Goal: Transaction & Acquisition: Purchase product/service

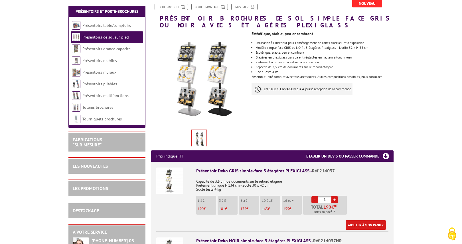
scroll to position [72, 0]
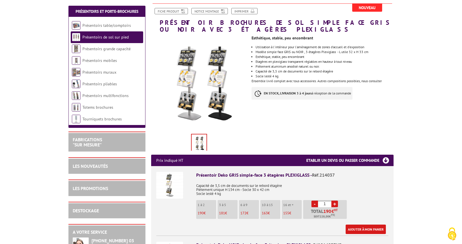
drag, startPoint x: 302, startPoint y: 23, endPoint x: 296, endPoint y: 23, distance: 5.7
click at [300, 23] on h1 "Présentoir brochures de sol simple face GRIS ou NOIR avec 3 étagères PLEXIGLASS" at bounding box center [272, 17] width 251 height 29
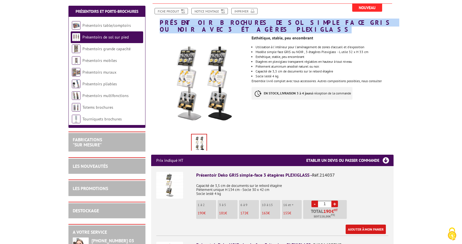
drag, startPoint x: 160, startPoint y: 21, endPoint x: 196, endPoint y: 32, distance: 36.9
click at [196, 32] on h1 "Présentoir brochures de sol simple face GRIS ou NOIR avec 3 étagères PLEXIGLASS" at bounding box center [272, 17] width 251 height 29
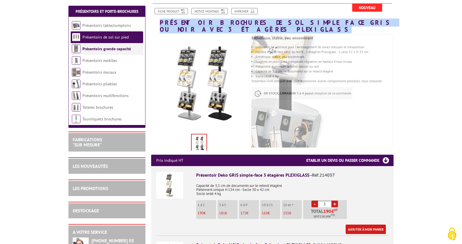
copy h1 "Présentoir brochures de sol simple face GRIS ou NOIR avec 3 étagères PLEXIGLASS"
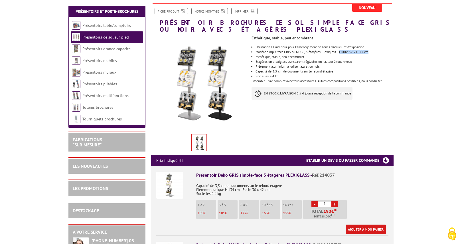
drag, startPoint x: 342, startPoint y: 53, endPoint x: 373, endPoint y: 53, distance: 30.8
click at [373, 53] on li "Modèle simple face GRIS ou NOIR , 3 étagères Plexiglass - L utile 32 x H 33 cm" at bounding box center [325, 51] width 138 height 3
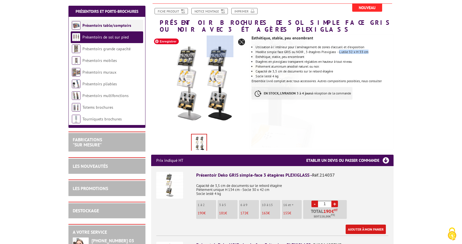
copy li "L utile 32 x H 33 cm"
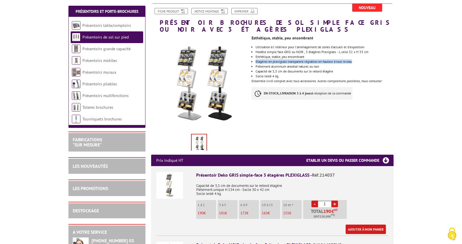
drag, startPoint x: 256, startPoint y: 62, endPoint x: 358, endPoint y: 63, distance: 102.2
click at [358, 63] on li "Etagères en plexiglass transparent réglables en hauteur à tout niveau" at bounding box center [325, 61] width 138 height 3
copy li "Etagères en plexiglass transparent réglables en hauteur à tout niveau"
click at [319, 76] on li "Socle lesté 4 kg" at bounding box center [325, 75] width 138 height 3
click at [340, 72] on li "Capacité de 3,5 cm de documents sur le rebord étagère" at bounding box center [325, 71] width 138 height 3
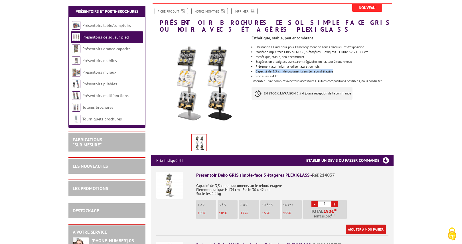
drag, startPoint x: 337, startPoint y: 71, endPoint x: 256, endPoint y: 71, distance: 81.3
click at [256, 71] on li "Capacité de 3,5 cm de documents sur le rebord étagère" at bounding box center [325, 71] width 138 height 3
copy li "Capacité de 3,5 cm de documents sur le rebord étagère"
click at [283, 76] on li "Socle lesté 4 kg" at bounding box center [325, 75] width 138 height 3
click at [280, 77] on li "Socle lesté 4 kg" at bounding box center [325, 75] width 138 height 3
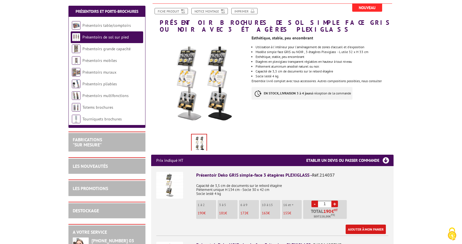
click at [280, 77] on li "Socle lesté 4 kg" at bounding box center [325, 75] width 138 height 3
drag, startPoint x: 280, startPoint y: 77, endPoint x: 256, endPoint y: 76, distance: 23.7
click at [256, 76] on li "Socle lesté 4 kg" at bounding box center [325, 75] width 138 height 3
copy li "Socle lesté 4 kg"
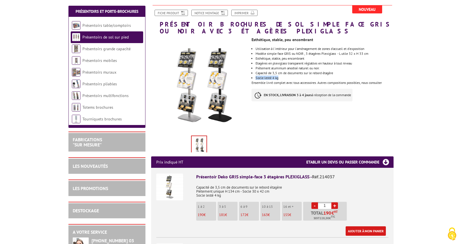
scroll to position [49, 0]
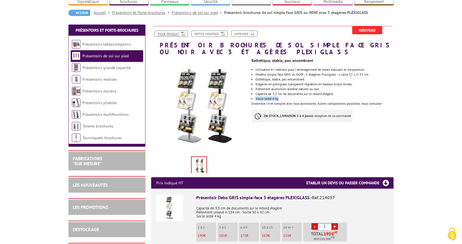
click at [177, 35] on link "Fiche produit" at bounding box center [171, 34] width 33 height 6
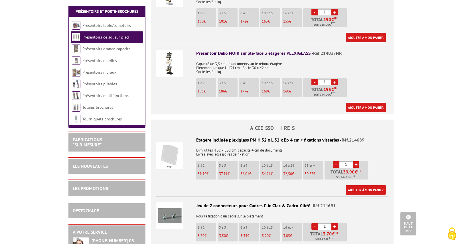
scroll to position [264, 0]
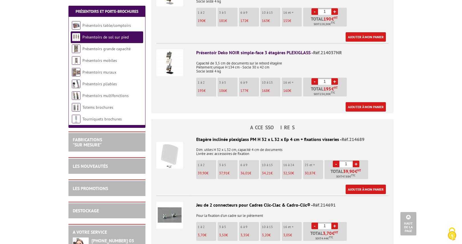
click at [334, 12] on link "+" at bounding box center [335, 11] width 7 height 7
type input "2"
click at [371, 35] on link "Ajouter à mon panier" at bounding box center [366, 36] width 40 height 9
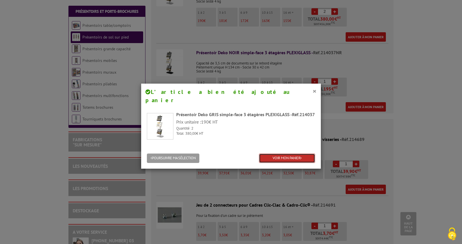
click at [286, 154] on link "VOIR MON PANIER" at bounding box center [287, 158] width 56 height 9
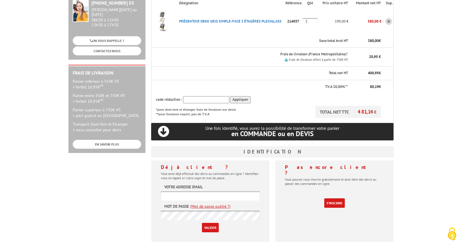
scroll to position [109, 0]
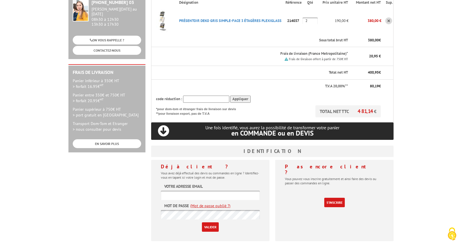
click at [214, 191] on input "text" at bounding box center [210, 195] width 99 height 9
type input "[PERSON_NAME][EMAIL_ADDRESS][DOMAIN_NAME]"
click at [210, 203] on link "(Mot de passe oublié ?)" at bounding box center [210, 206] width 40 height 6
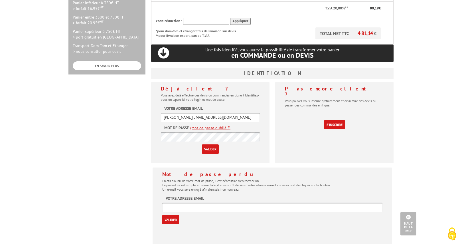
scroll to position [187, 0]
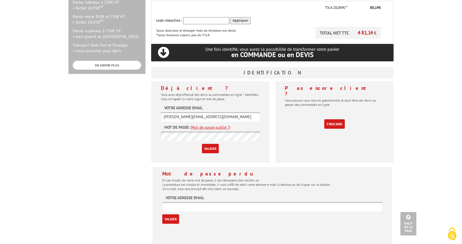
drag, startPoint x: 229, startPoint y: 105, endPoint x: 147, endPoint y: 104, distance: 81.4
click at [161, 112] on input "[PERSON_NAME][EMAIL_ADDRESS][DOMAIN_NAME]" at bounding box center [210, 116] width 99 height 9
click at [199, 202] on input "text" at bounding box center [272, 206] width 220 height 9
paste input "laurence.varoux@infinimentplus.fr"
type input "laurence.varoux@infinimentplus.fr"
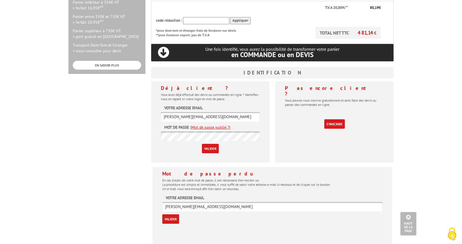
click at [172, 214] on input "Valider" at bounding box center [170, 218] width 17 height 9
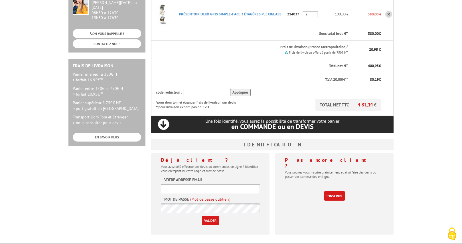
scroll to position [120, 0]
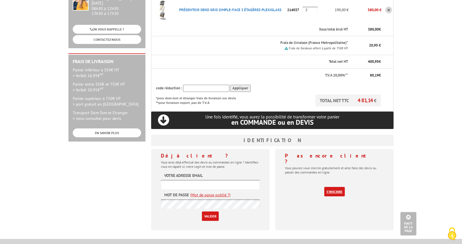
click at [339, 187] on link "S'inscrire" at bounding box center [335, 191] width 21 height 9
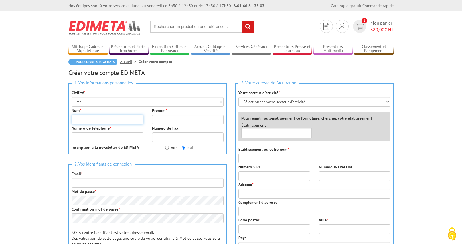
click at [88, 117] on input "Nom *" at bounding box center [108, 120] width 72 height 10
click at [86, 109] on div "Nom *" at bounding box center [107, 116] width 80 height 17
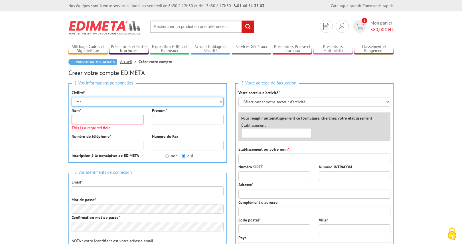
select select "Mme."
click option "Mme." at bounding box center [0, 0] width 0 height 0
click at [86, 120] on input "Nom *" at bounding box center [108, 120] width 72 height 10
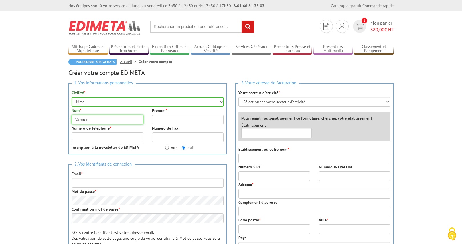
type input "Varoux"
type input "Laurence"
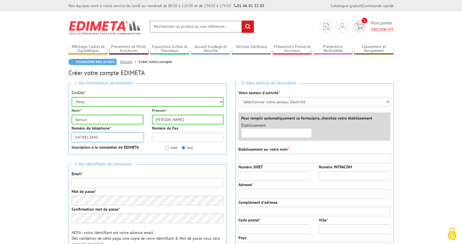
type input "0479812840"
click at [143, 149] on p "Inscription à la newsletter de EDIMETA" at bounding box center [114, 147] width 85 height 6
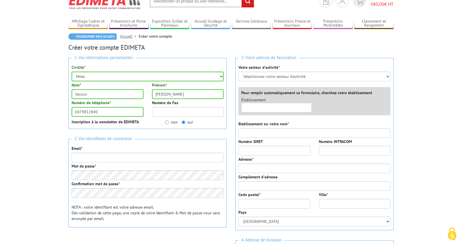
scroll to position [27, 0]
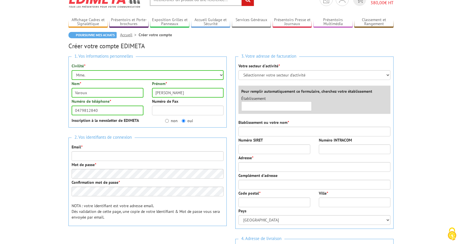
click at [172, 123] on label "non" at bounding box center [171, 121] width 13 height 6
click at [169, 123] on input "non" at bounding box center [167, 121] width 4 height 4
radio input "true"
select select "878"
click option "Entreprises du secteur privé" at bounding box center [0, 0] width 0 height 0
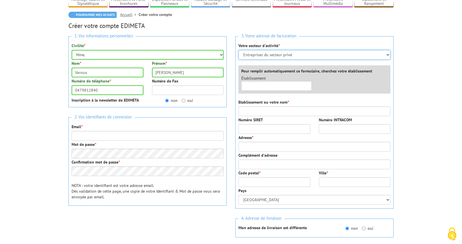
scroll to position [49, 0]
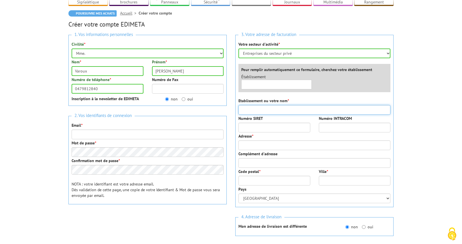
click at [260, 110] on input "Etablissement ou votre nom *" at bounding box center [315, 110] width 152 height 10
type input "COM O CARRÉ"
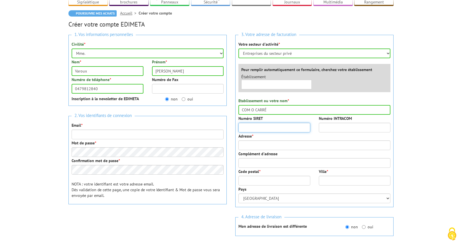
click at [292, 130] on input "Numéro SIRET" at bounding box center [275, 128] width 72 height 10
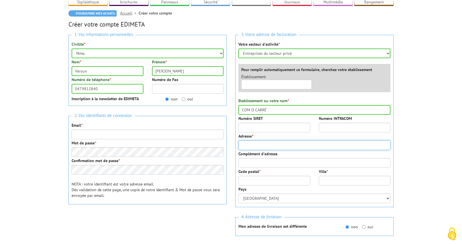
click at [285, 147] on input "Adresse *" at bounding box center [315, 145] width 152 height 10
type input "[STREET_ADDRESS][PERSON_NAME]"
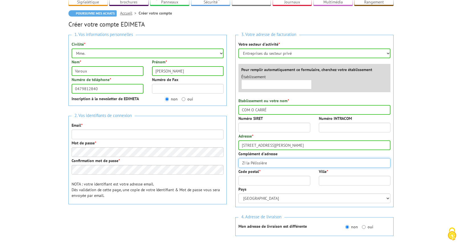
type input "ZI la Pélissière"
click at [249, 178] on input "Code postal *" at bounding box center [275, 181] width 72 height 10
type input "01300"
click at [352, 183] on input "Ville *" at bounding box center [355, 181] width 72 height 10
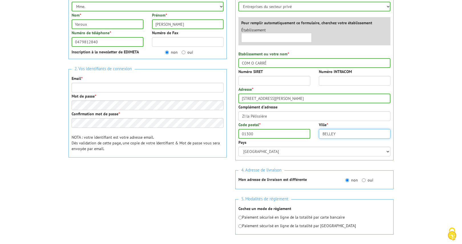
scroll to position [100, 0]
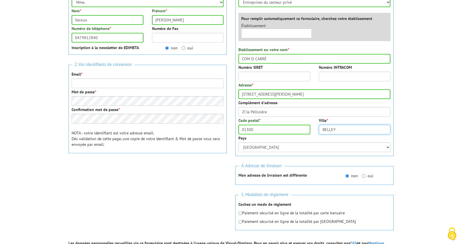
type input "BELLEY"
click at [363, 176] on input "oui" at bounding box center [364, 176] width 4 height 4
radio input "true"
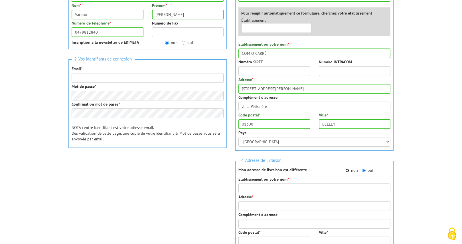
click at [349, 172] on input "non" at bounding box center [348, 171] width 4 height 4
radio input "true"
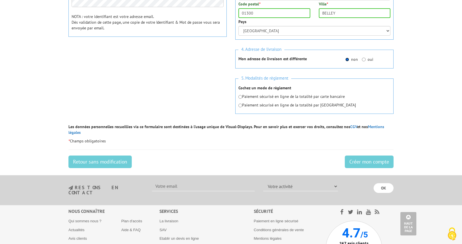
scroll to position [218, 0]
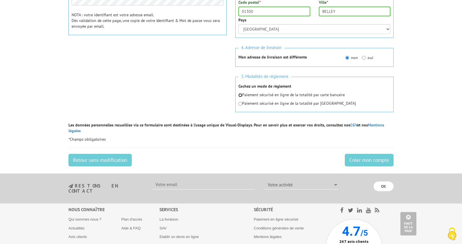
click at [240, 95] on input "radio" at bounding box center [241, 95] width 4 height 4
radio input "true"
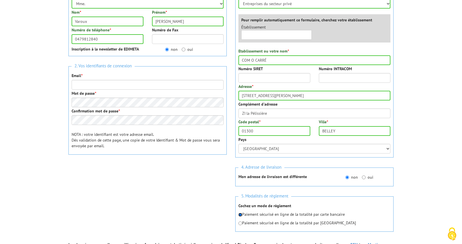
scroll to position [116, 0]
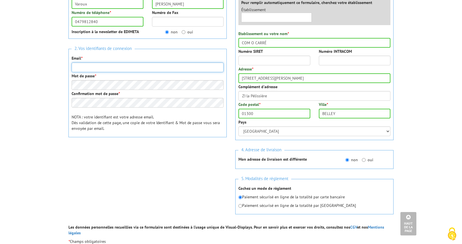
click at [103, 64] on input "Email *" at bounding box center [148, 68] width 152 height 10
type input "laurence.varoux@infinimentplus.fr"
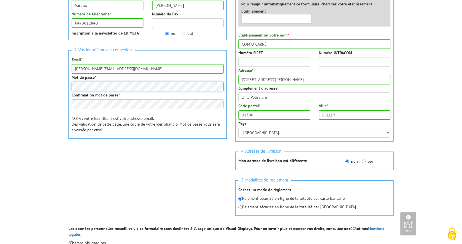
scroll to position [114, 0]
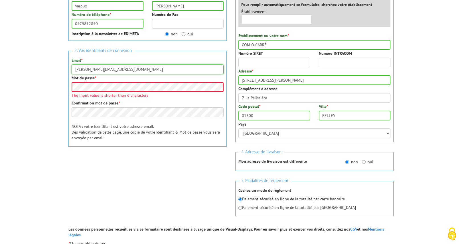
click at [141, 70] on input "laurence.varoux@infinimentplus.fr" at bounding box center [148, 70] width 152 height 10
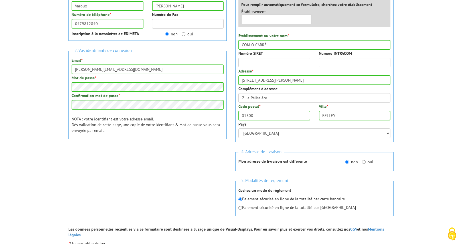
click at [187, 150] on div at bounding box center [147, 160] width 158 height 22
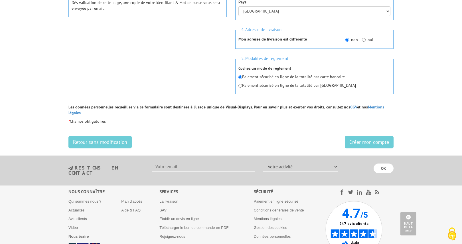
scroll to position [236, 0]
click at [375, 138] on input "Créer mon compte" at bounding box center [369, 142] width 49 height 13
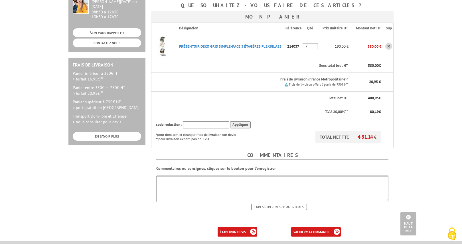
scroll to position [106, 0]
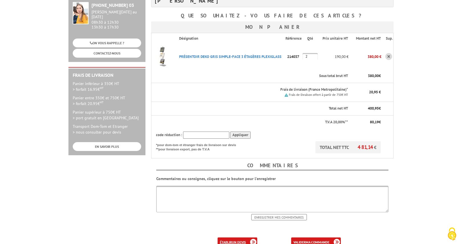
click at [233, 240] on b "un devis" at bounding box center [239, 242] width 14 height 4
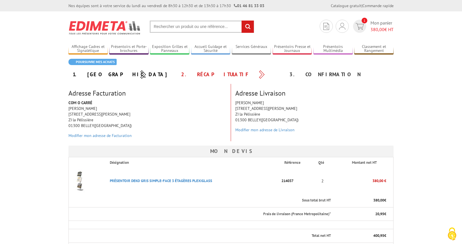
click at [361, 88] on div "Adresse Livraison [PERSON_NAME] [STREET_ADDRESS][PERSON_NAME] Modifier mon adre…" at bounding box center [314, 110] width 167 height 52
click at [262, 75] on div "2. Récapitulatif" at bounding box center [231, 74] width 108 height 10
click at [146, 75] on div "1. [GEOGRAPHIC_DATA]" at bounding box center [122, 74] width 108 height 10
click at [313, 72] on div "3. Confirmation" at bounding box center [339, 74] width 108 height 10
click at [354, 76] on div "3. Confirmation" at bounding box center [339, 74] width 108 height 10
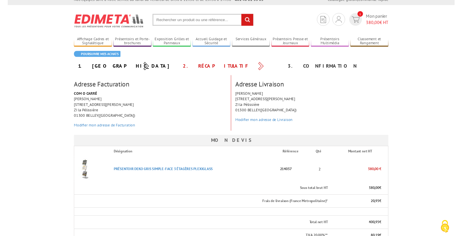
scroll to position [7, 0]
